Goal: Communication & Community: Answer question/provide support

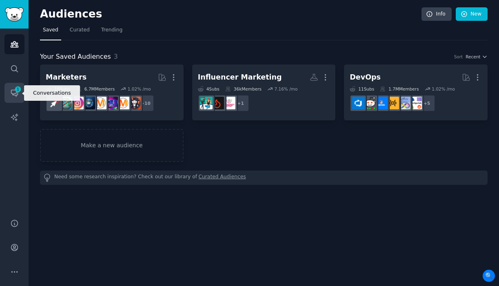
click at [17, 93] on icon "Sidebar" at bounding box center [14, 93] width 7 height 7
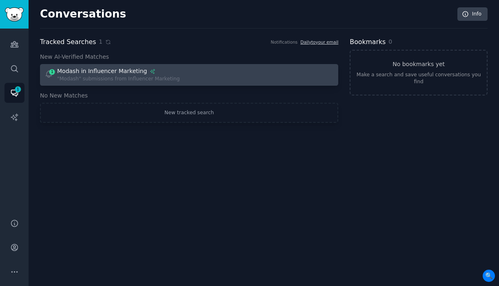
click at [106, 79] on div ""Modash" submissions from Influencer Marketing" at bounding box center [118, 78] width 122 height 7
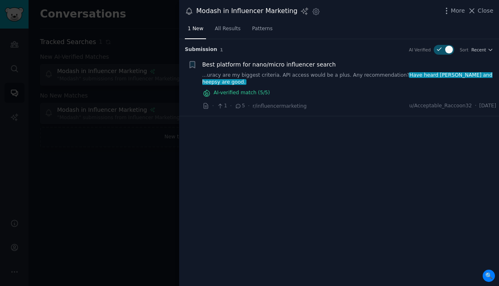
click at [294, 73] on link "...uracy are my biggest criteria. API access would be a plus. Any recommendatio…" at bounding box center [349, 79] width 294 height 14
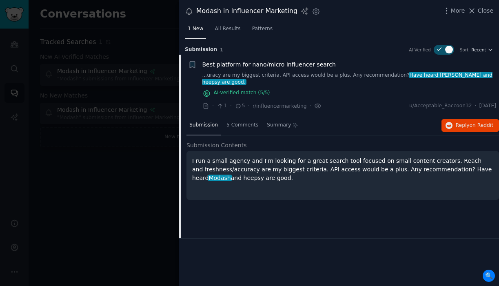
click at [285, 64] on span "Best platform for nano/micro influencer search" at bounding box center [268, 64] width 133 height 9
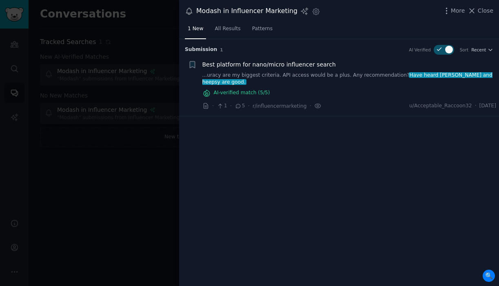
click at [285, 64] on span "Best platform for nano/micro influencer search" at bounding box center [268, 64] width 133 height 9
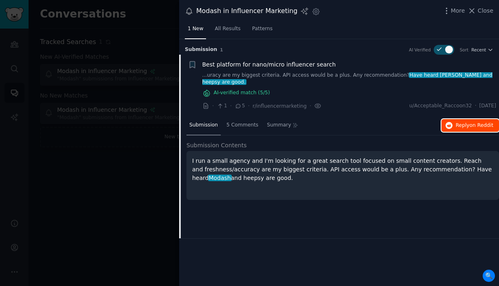
click at [469, 122] on span "Reply on Reddit" at bounding box center [474, 125] width 38 height 7
click at [157, 29] on div at bounding box center [249, 143] width 499 height 286
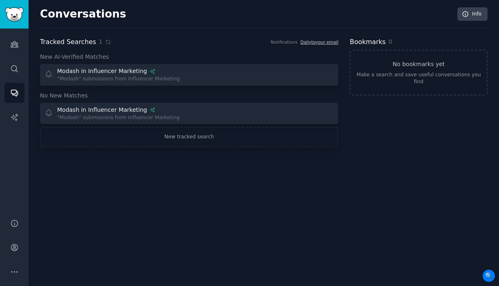
click at [286, 224] on div "Conversations Info Tracked Searches 1 Notifications Daily to your email New AI-…" at bounding box center [264, 143] width 470 height 286
